Goal: Check status: Check status

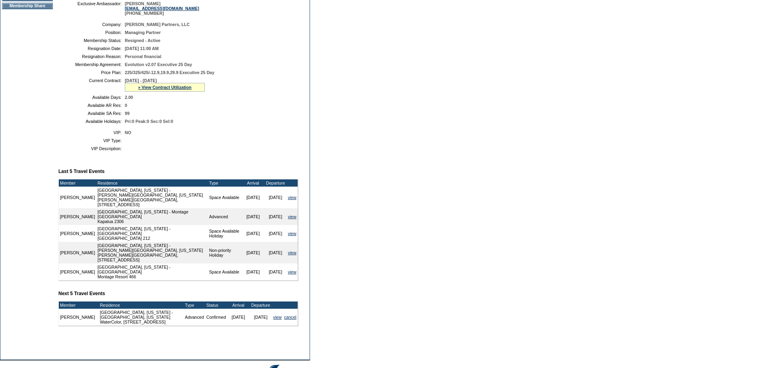
scroll to position [160, 0]
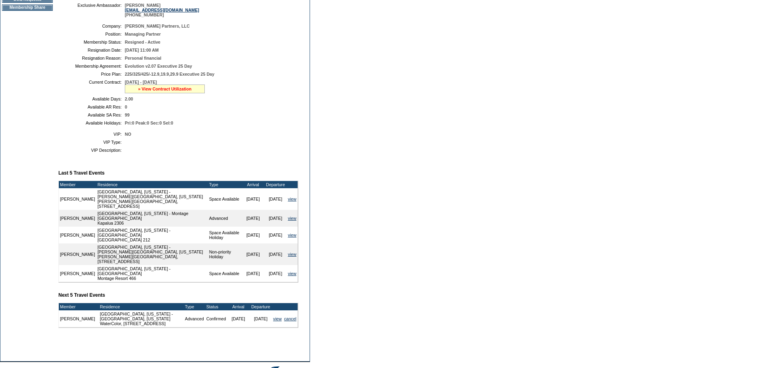
click at [161, 91] on link "» View Contract Utilization" at bounding box center [165, 88] width 54 height 5
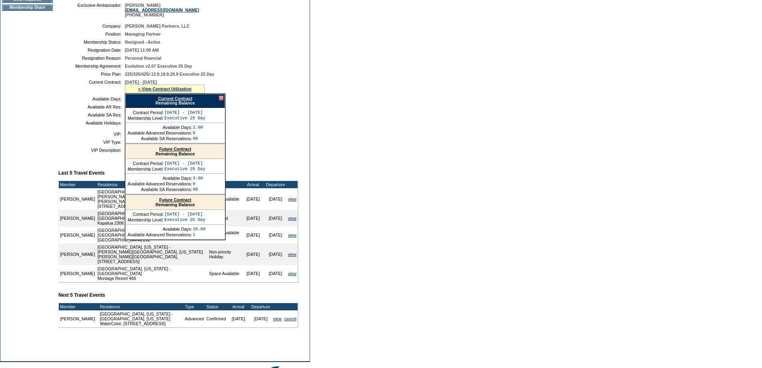
click at [166, 101] on link "Current Contract" at bounding box center [175, 98] width 34 height 5
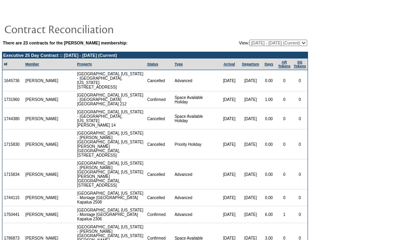
click at [304, 42] on select "[DATE] - [DATE] [DATE] - [DATE] [DATE] - [DATE] [DATE] - [DATE] [DATE] - [DATE]…" at bounding box center [278, 43] width 58 height 6
select select "129574"
click at [249, 40] on select "[DATE] - [DATE] [DATE] - [DATE] [DATE] - [DATE] [DATE] - [DATE] [DATE] - [DATE]…" at bounding box center [278, 43] width 58 height 6
